Goal: Complete application form: Complete application form

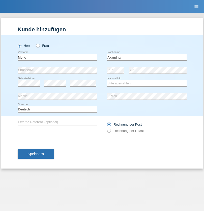
type input "Akarpinar"
select select "TR"
select select "C"
select select "29"
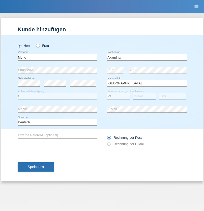
select select "11"
select select "2005"
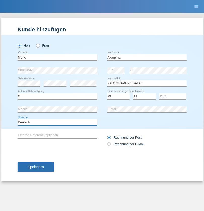
select select "en"
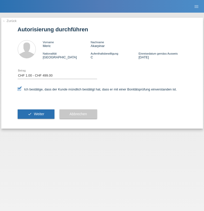
select select "1"
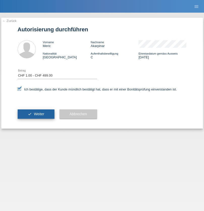
click at [36, 114] on span "Weiter" at bounding box center [39, 114] width 10 height 4
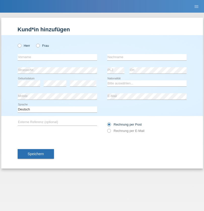
radio input "true"
click at [57, 57] on input "text" at bounding box center [57, 57] width 79 height 6
type input "naime"
click at [147, 57] on input "text" at bounding box center [146, 57] width 79 height 6
type input "llugiqi"
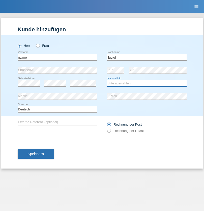
select select "CH"
radio input "true"
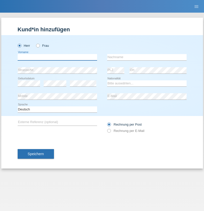
click at [57, 57] on input "text" at bounding box center [57, 57] width 79 height 6
type input "Shaban"
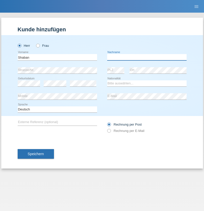
click at [147, 57] on input "text" at bounding box center [146, 57] width 79 height 6
type input "llugiqi"
select select "CH"
radio input "true"
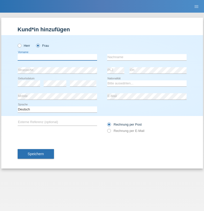
click at [57, 57] on input "text" at bounding box center [57, 57] width 79 height 6
type input "Silvia"
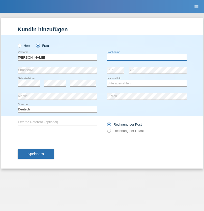
click at [147, 57] on input "text" at bounding box center [146, 57] width 79 height 6
type input "Patera"
select select "CH"
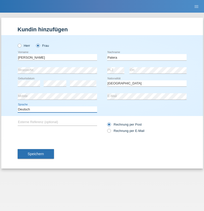
select select "en"
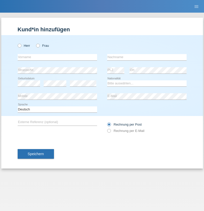
radio input "true"
click at [57, 57] on input "text" at bounding box center [57, 57] width 79 height 6
type input "Champing"
click at [147, 57] on input "text" at bounding box center [146, 57] width 79 height 6
type input "Malonga"
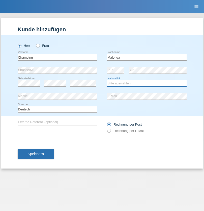
select select "CH"
radio input "true"
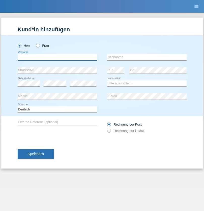
click at [57, 57] on input "text" at bounding box center [57, 57] width 79 height 6
type input "Djordjevic"
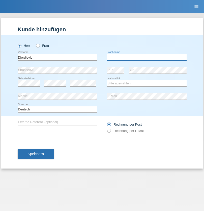
click at [147, 57] on input "text" at bounding box center [146, 57] width 79 height 6
type input "Radosav"
select select "RS"
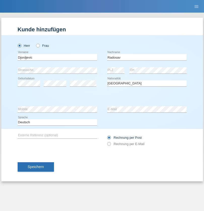
select select "C"
select select "10"
select select "03"
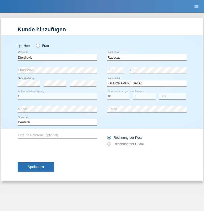
select select "1989"
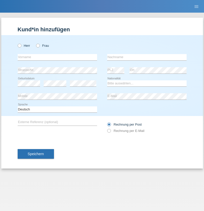
radio input "true"
click at [57, 57] on input "text" at bounding box center [57, 57] width 79 height 6
type input "Omar"
click at [147, 57] on input "text" at bounding box center [146, 57] width 79 height 6
type input "Sakhi"
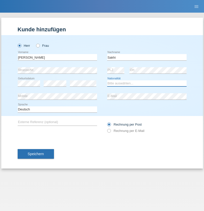
select select "IT"
select select "C"
select select "24"
select select "10"
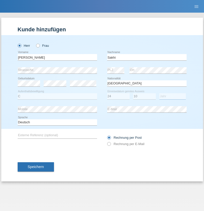
select select "2021"
